Goal: Task Accomplishment & Management: Complete application form

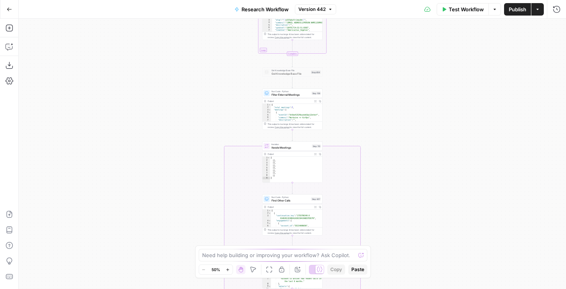
click at [469, 12] on span "Test Workflow" at bounding box center [466, 9] width 35 height 8
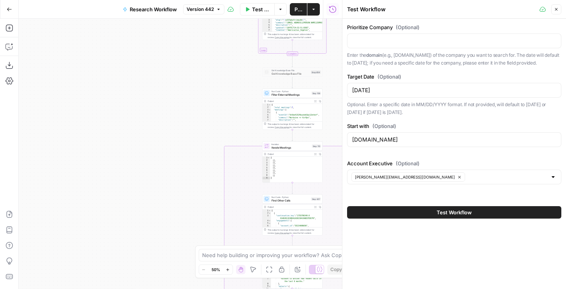
click at [553, 8] on button "Close" at bounding box center [556, 9] width 10 height 10
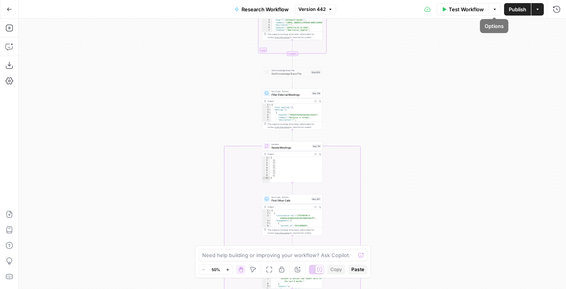
click at [512, 9] on span "Publish" at bounding box center [518, 9] width 18 height 8
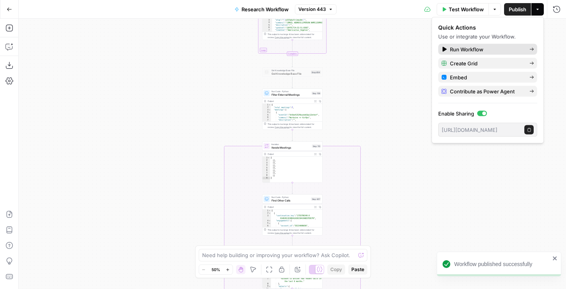
click at [494, 51] on span "Run Workflow" at bounding box center [486, 50] width 73 height 8
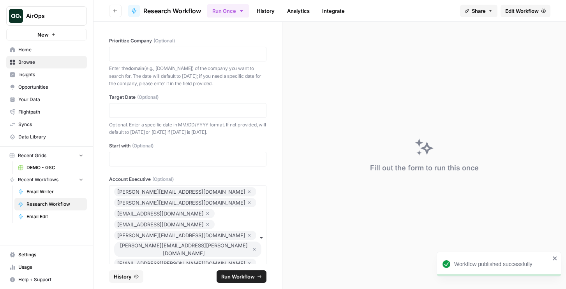
click at [30, 78] on span "Insights" at bounding box center [50, 74] width 65 height 7
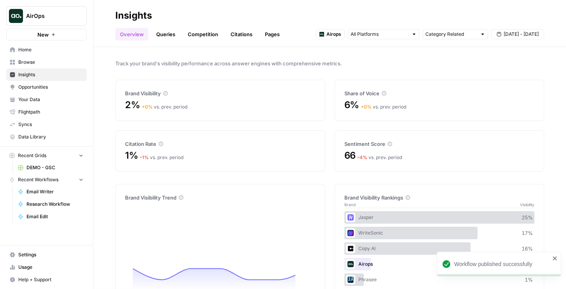
click at [169, 34] on link "Queries" at bounding box center [165, 34] width 28 height 12
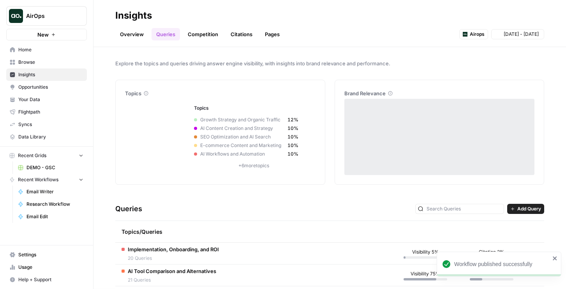
click at [130, 35] on link "Overview" at bounding box center [131, 34] width 33 height 12
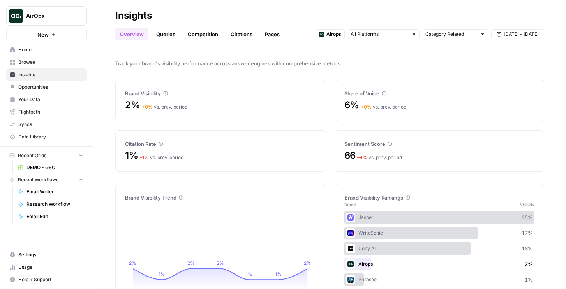
click at [165, 33] on link "Queries" at bounding box center [165, 34] width 28 height 12
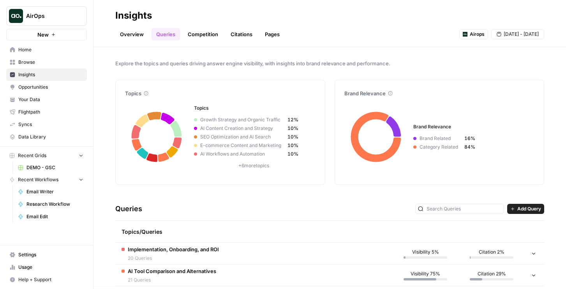
click at [66, 8] on button "AirOps" at bounding box center [46, 15] width 81 height 19
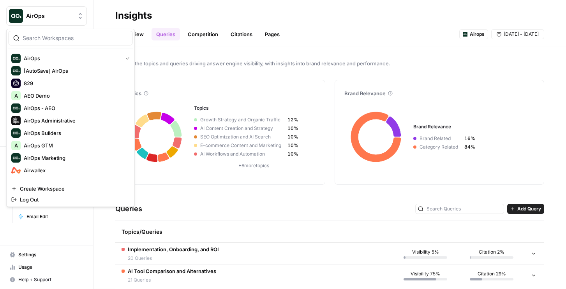
scroll to position [71, 0]
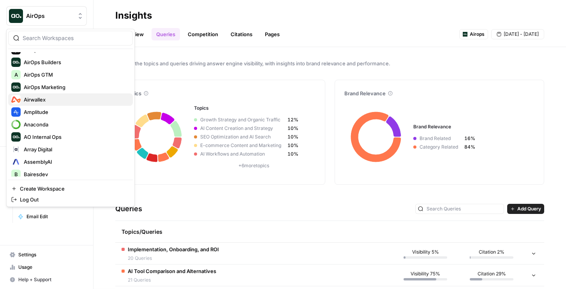
click at [86, 101] on span "Airwallex" at bounding box center [75, 100] width 103 height 8
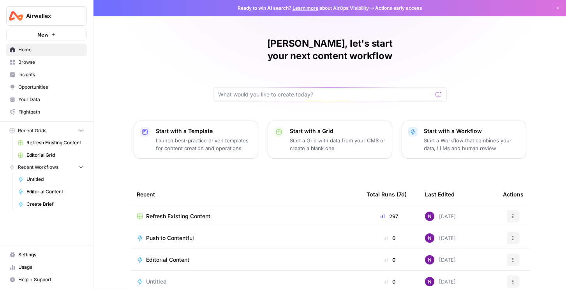
click at [40, 69] on link "Insights" at bounding box center [46, 75] width 81 height 12
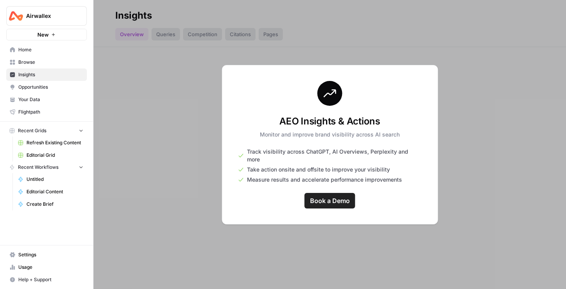
click at [42, 15] on span "Airwallex" at bounding box center [49, 16] width 47 height 8
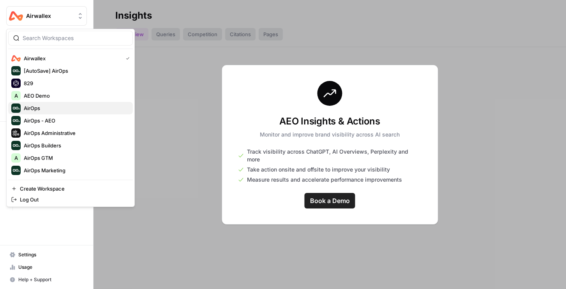
click at [43, 110] on span "AirOps" at bounding box center [75, 108] width 103 height 8
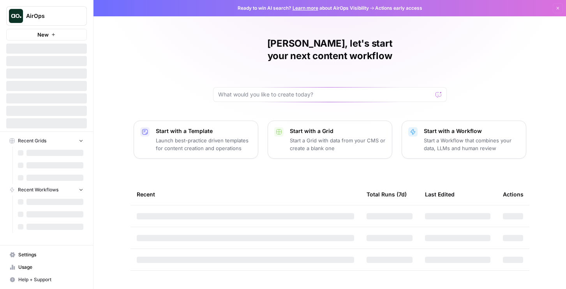
click at [50, 18] on span "AirOps" at bounding box center [49, 16] width 47 height 8
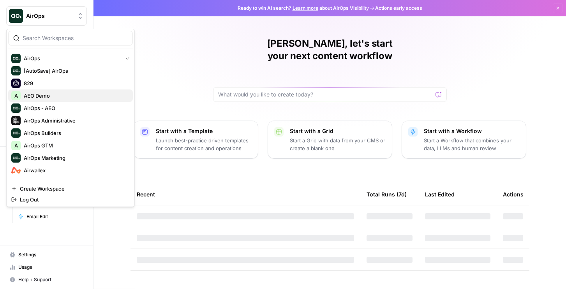
click at [37, 97] on span "AEO Demo" at bounding box center [75, 96] width 103 height 8
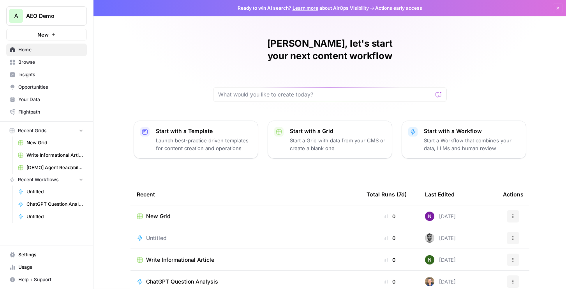
click at [38, 73] on span "Insights" at bounding box center [50, 74] width 65 height 7
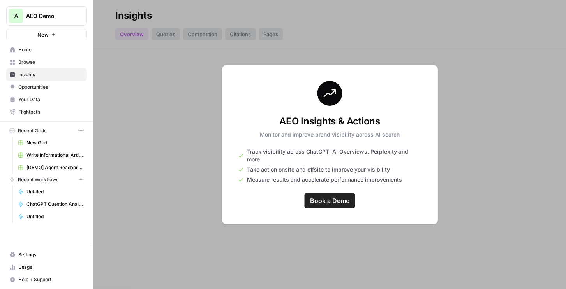
click at [35, 19] on span "AEO Demo" at bounding box center [49, 16] width 47 height 8
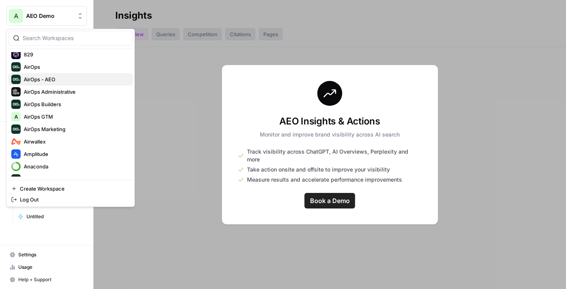
scroll to position [31, 0]
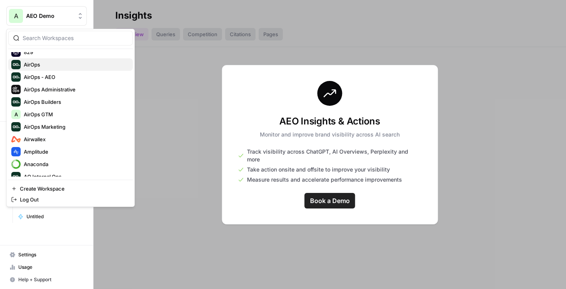
click at [55, 67] on span "AirOps" at bounding box center [75, 65] width 103 height 8
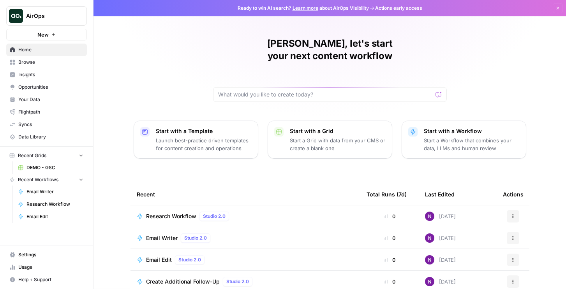
click at [44, 70] on link "Insights" at bounding box center [46, 75] width 81 height 12
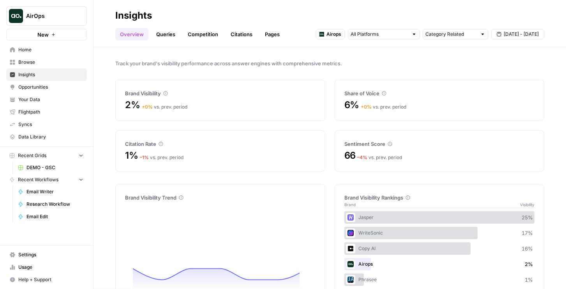
click at [263, 35] on link "Pages" at bounding box center [272, 34] width 24 height 12
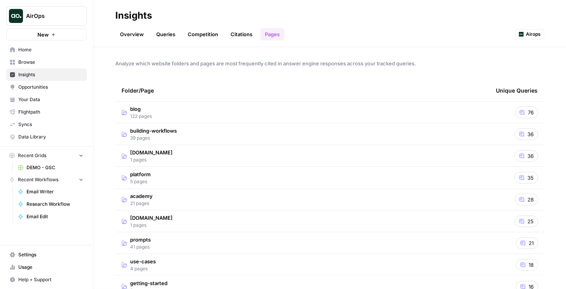
click at [138, 30] on link "Overview" at bounding box center [131, 34] width 33 height 12
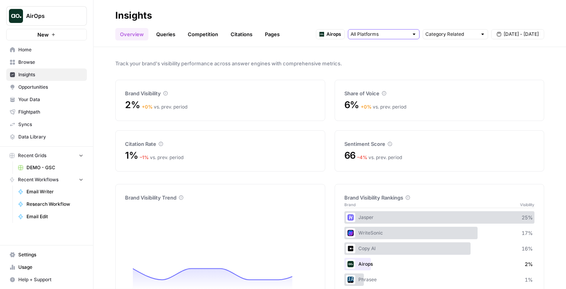
click at [397, 37] on input "text" at bounding box center [379, 34] width 58 height 8
click at [402, 36] on input "text" at bounding box center [379, 34] width 58 height 8
click at [437, 37] on input "text" at bounding box center [450, 34] width 51 height 8
click at [438, 37] on input "text" at bounding box center [450, 34] width 51 height 8
click at [442, 65] on span "Brand Related" at bounding box center [453, 62] width 49 height 8
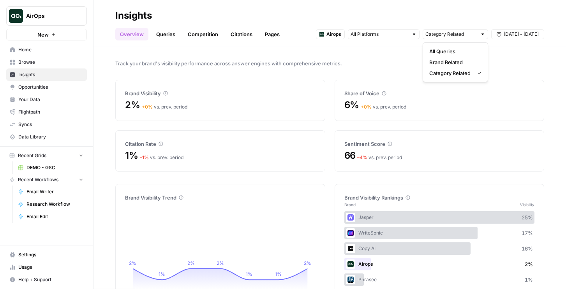
type input "Brand Related"
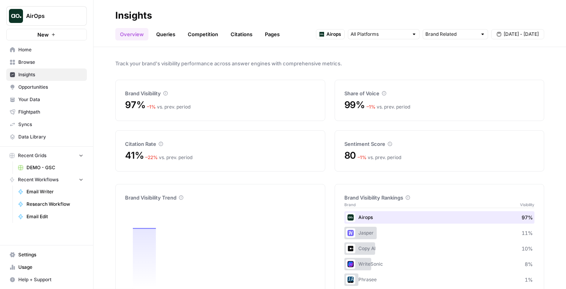
click at [440, 28] on div "Airops Brand Related [DATE] - [DATE]" at bounding box center [430, 34] width 228 height 12
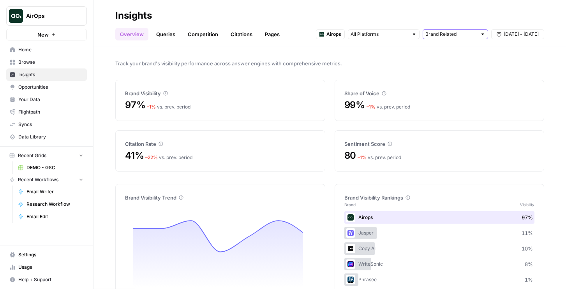
click at [439, 30] on input "text" at bounding box center [450, 34] width 51 height 8
click at [444, 72] on span "Category Related" at bounding box center [453, 73] width 49 height 8
type input "Category Related"
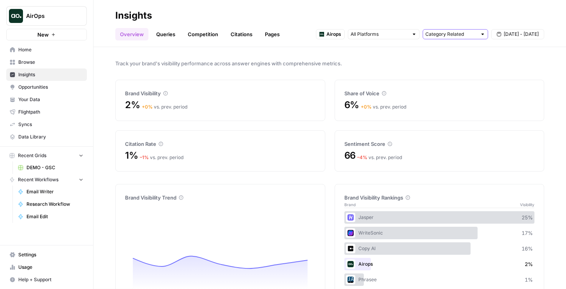
click at [443, 35] on input "text" at bounding box center [450, 34] width 51 height 8
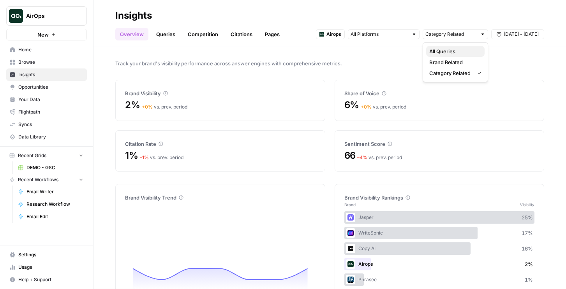
click at [440, 51] on span "All Queries" at bounding box center [453, 52] width 49 height 8
type input "Category Related"
click at [49, 88] on span "Opportunities" at bounding box center [50, 87] width 65 height 7
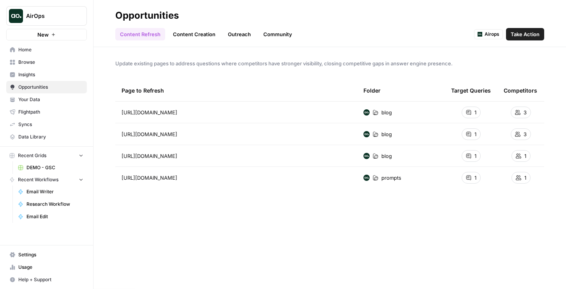
click at [263, 33] on link "Community" at bounding box center [278, 34] width 38 height 12
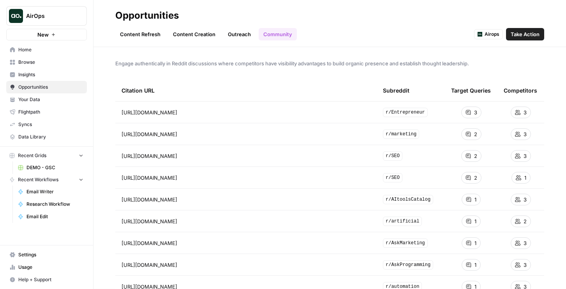
click at [229, 33] on link "Outreach" at bounding box center [239, 34] width 32 height 12
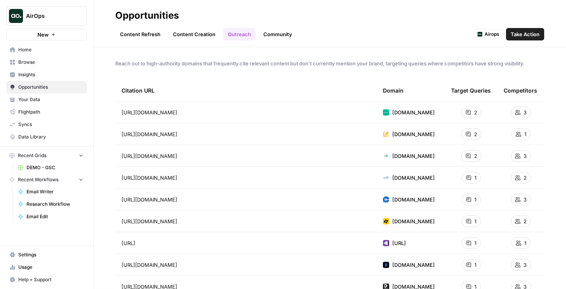
click at [50, 18] on span "AirOps" at bounding box center [49, 16] width 47 height 8
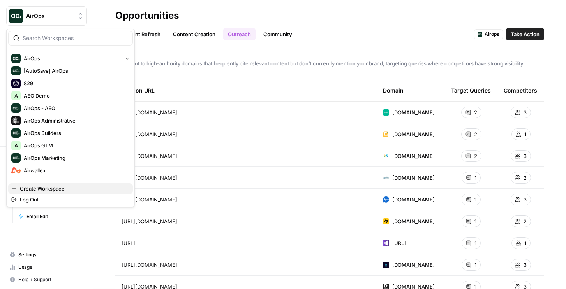
click at [40, 187] on span "Create Workspace" at bounding box center [73, 189] width 107 height 8
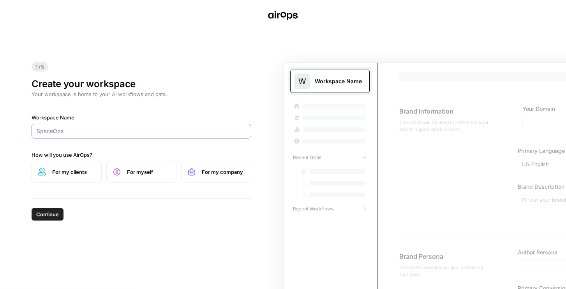
click at [114, 134] on input "Workspace Name" at bounding box center [141, 131] width 209 height 8
type input "JobLogic"
click at [199, 169] on label "For my company" at bounding box center [216, 172] width 70 height 22
click at [52, 215] on span "Continue" at bounding box center [47, 215] width 23 height 8
